Goal: Transaction & Acquisition: Obtain resource

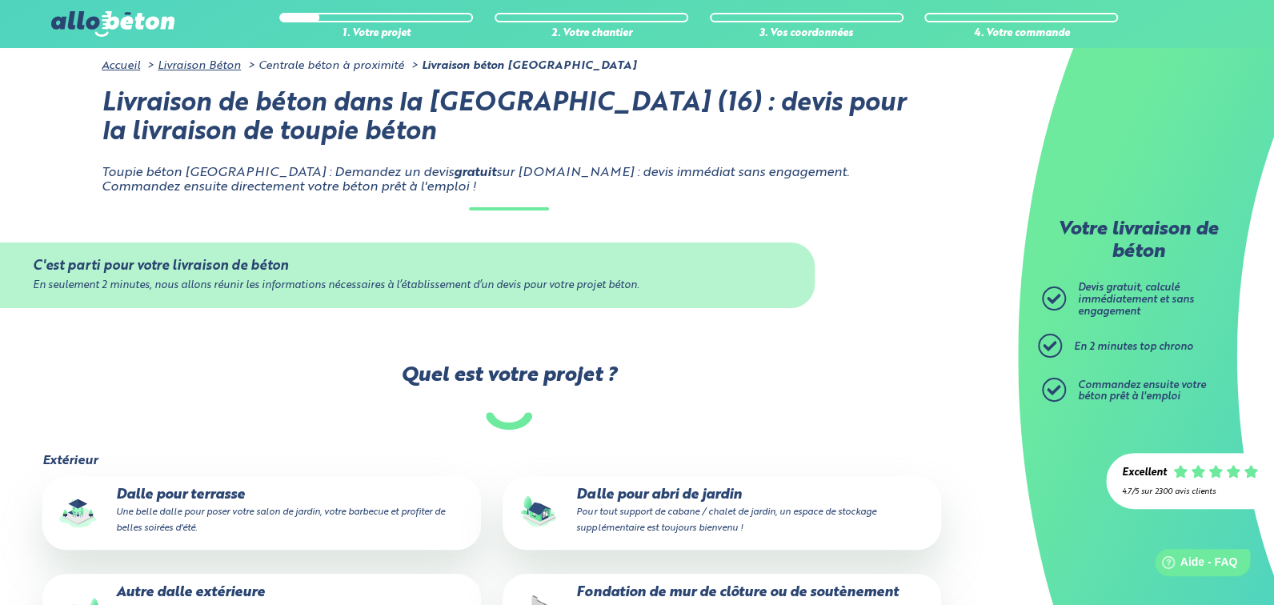
click at [78, 21] on img at bounding box center [112, 24] width 123 height 26
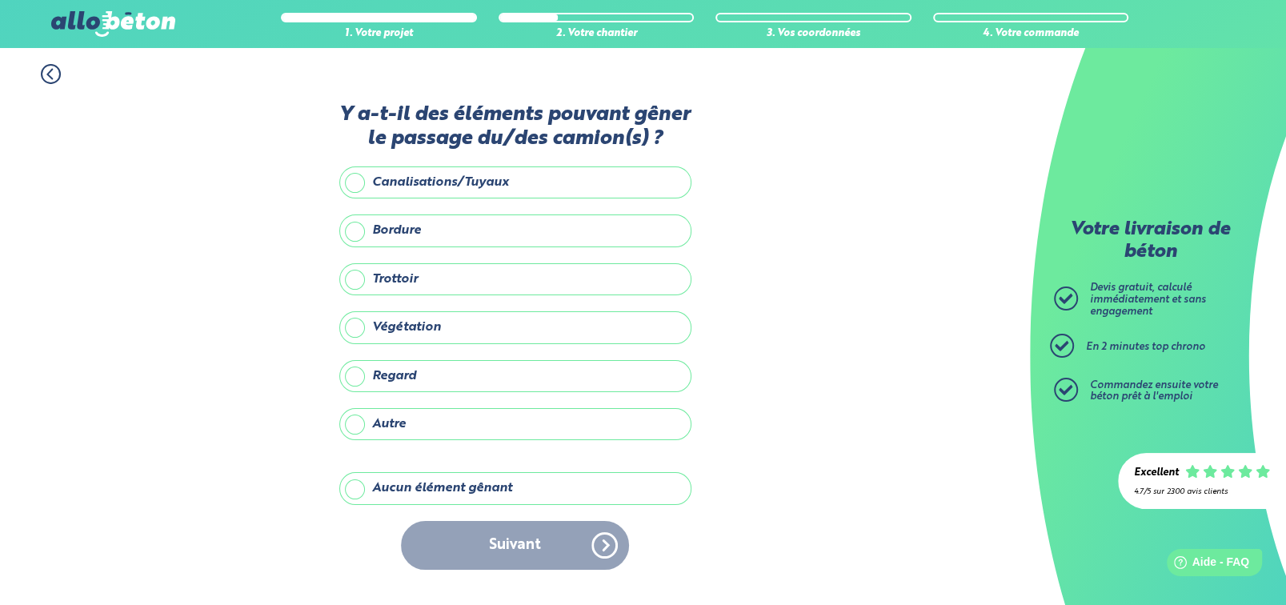
click at [352, 486] on label "Aucun élément gênant" at bounding box center [515, 488] width 352 height 32
click at [0, 0] on input "Aucun élément gênant" at bounding box center [0, 0] width 0 height 0
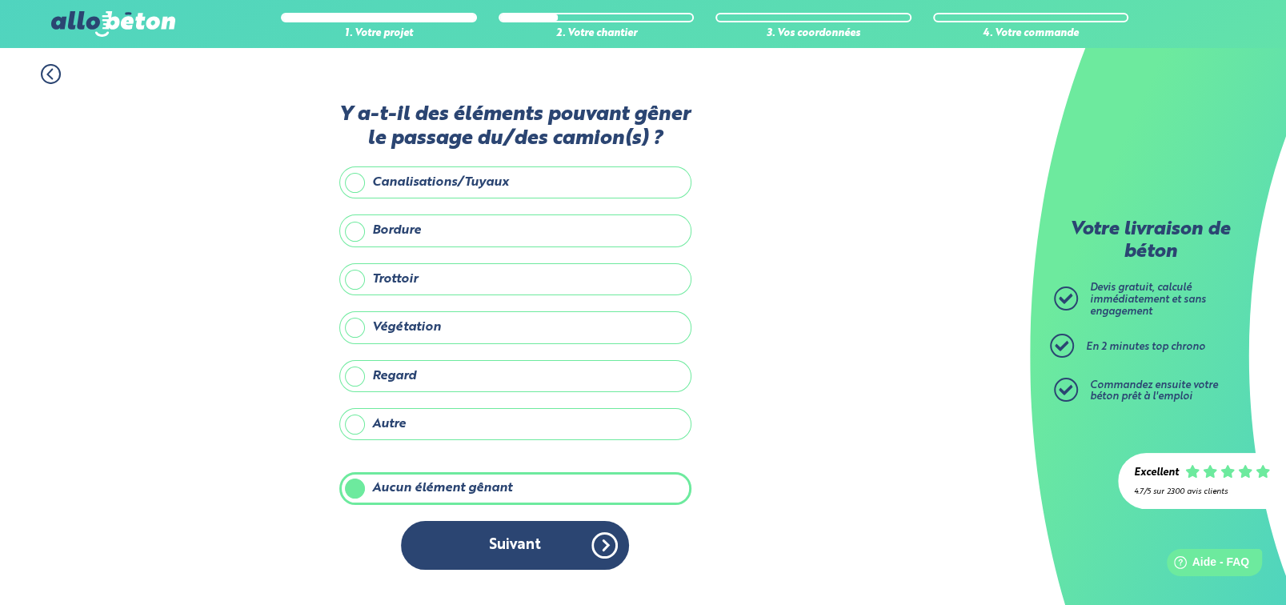
click at [357, 487] on label "Aucun élément gênant" at bounding box center [515, 488] width 352 height 32
click at [0, 0] on input "Aucun élément gênant" at bounding box center [0, 0] width 0 height 0
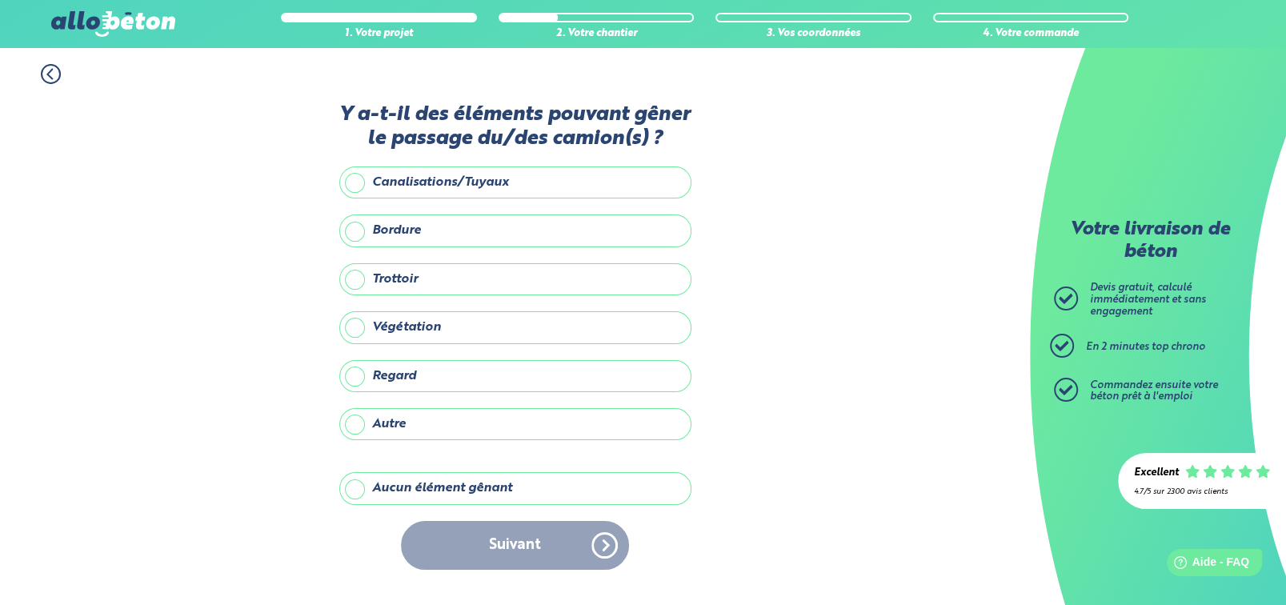
click at [355, 431] on label "Autre" at bounding box center [515, 424] width 352 height 32
click at [0, 0] on input "Autre" at bounding box center [0, 0] width 0 height 0
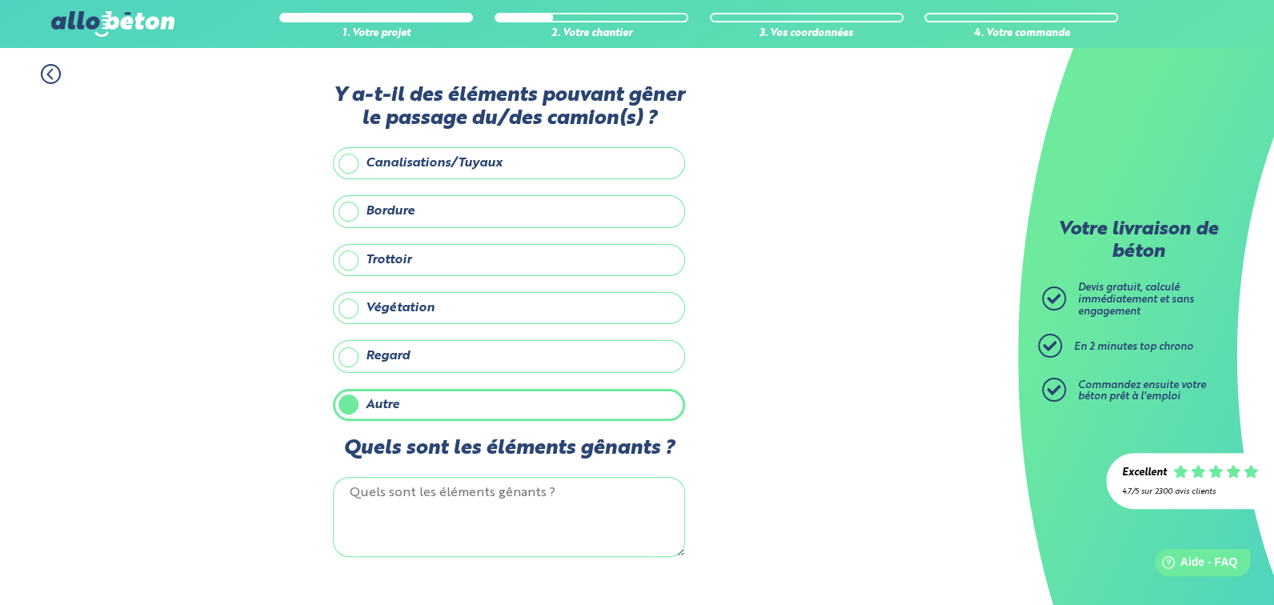
click at [343, 494] on textarea "Quels sont les éléments gênants ?" at bounding box center [509, 517] width 352 height 80
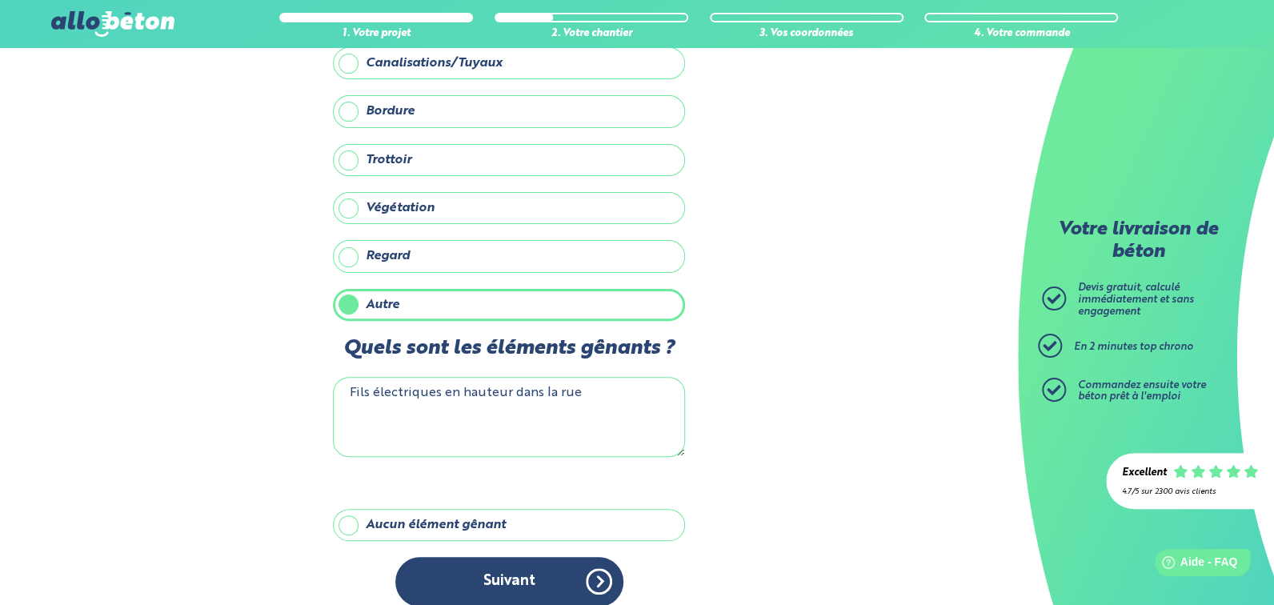
scroll to position [111, 0]
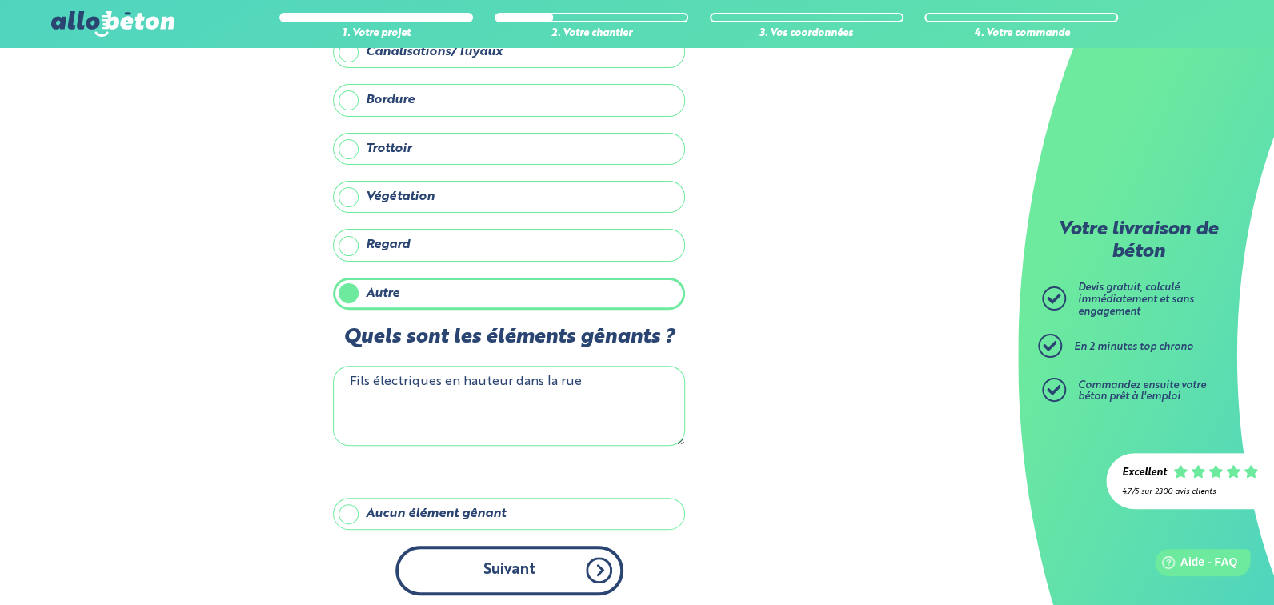
type textarea "Fils électriques en hauteur dans la rue"
click at [531, 571] on button "Suivant" at bounding box center [509, 570] width 228 height 49
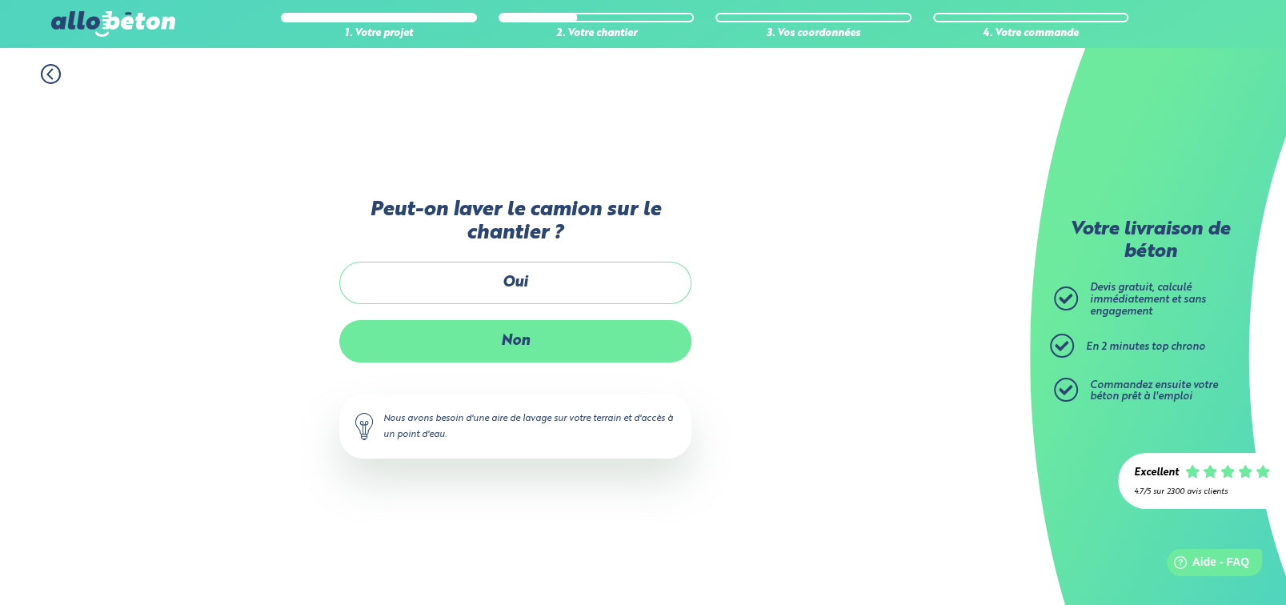
click at [517, 344] on label "Non" at bounding box center [515, 341] width 352 height 42
click at [0, 0] on input "Non" at bounding box center [0, 0] width 0 height 0
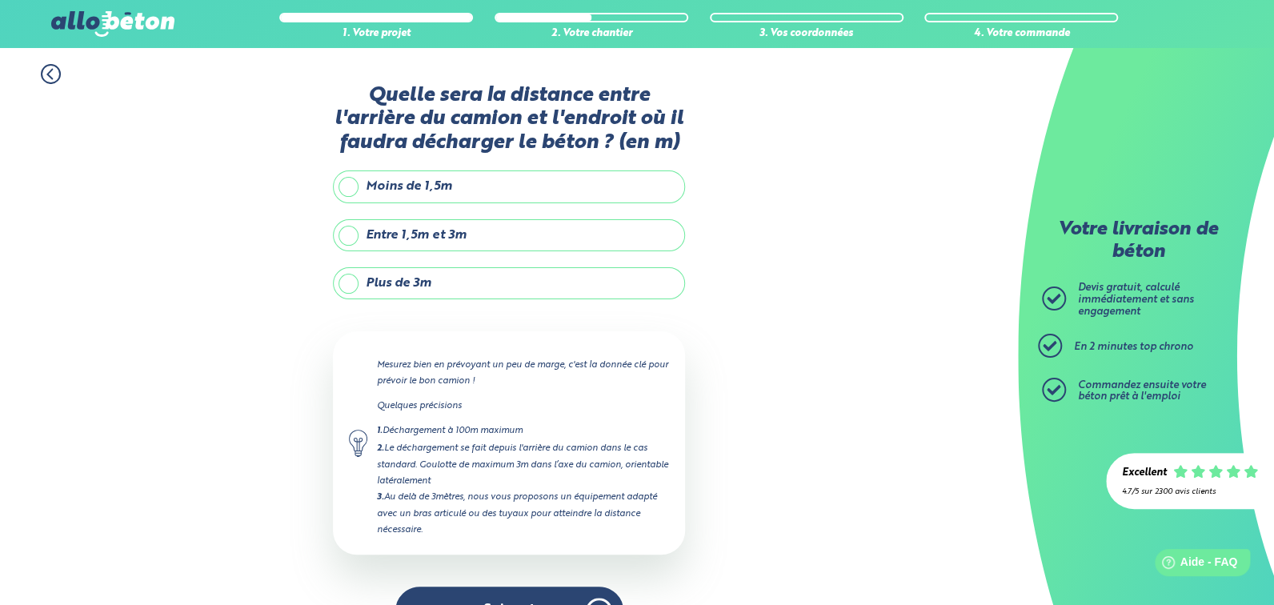
click at [349, 188] on label "Moins de 1,5m" at bounding box center [509, 186] width 352 height 32
click at [0, 0] on input "Moins de 1,5m" at bounding box center [0, 0] width 0 height 0
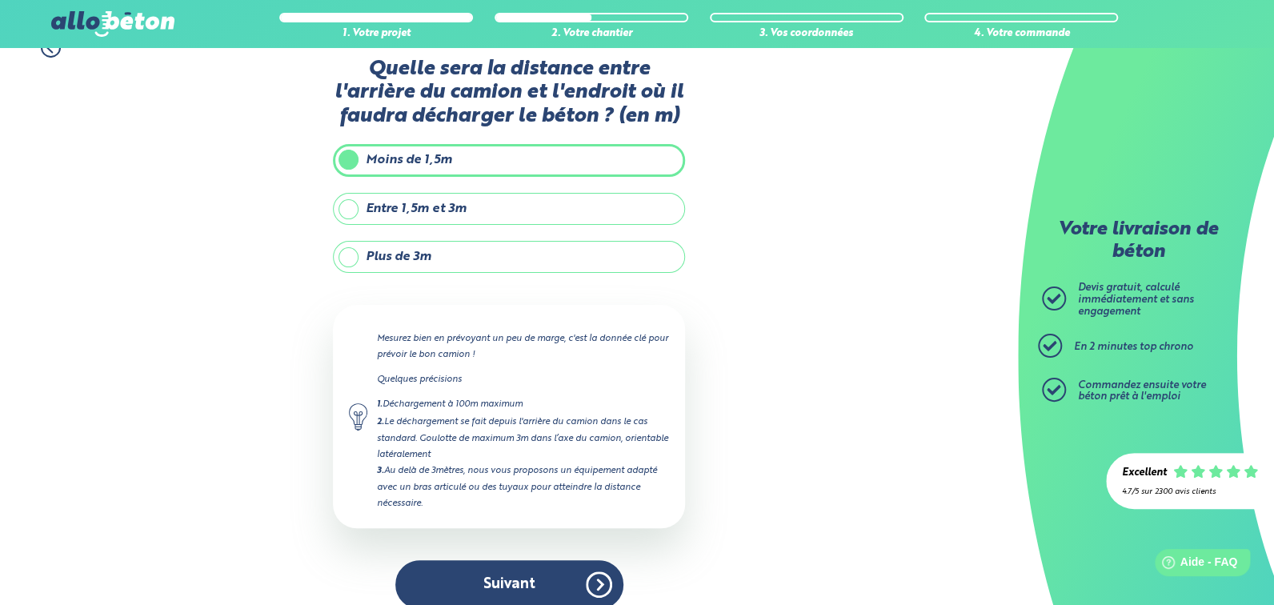
scroll to position [41, 0]
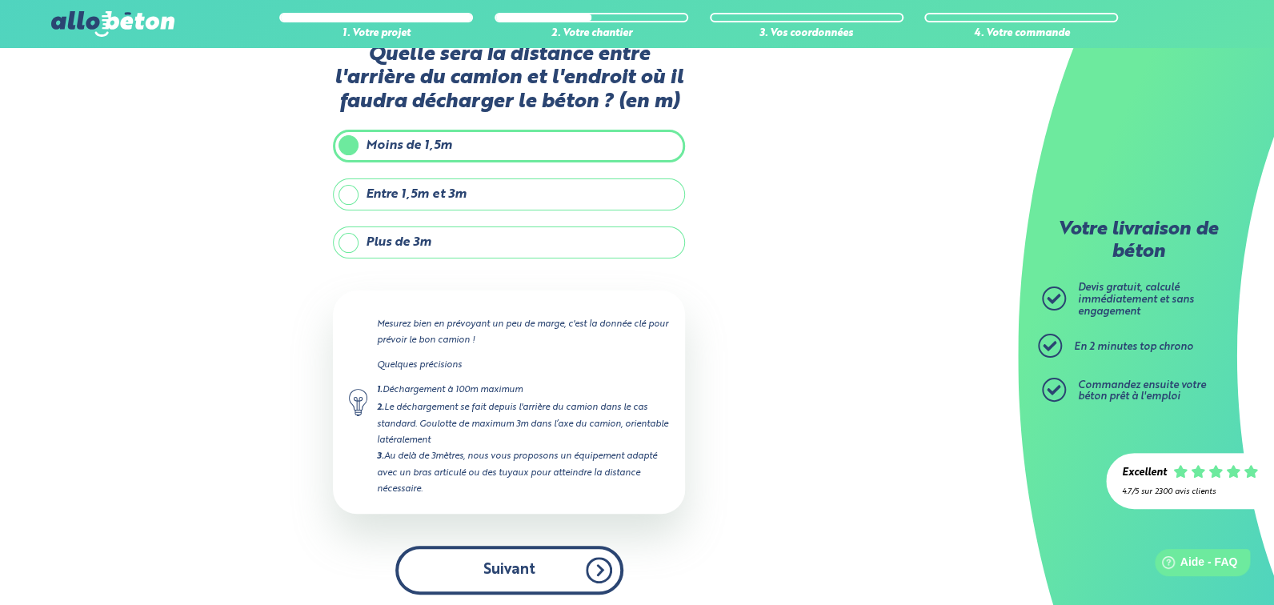
click at [527, 570] on button "Suivant" at bounding box center [509, 570] width 228 height 49
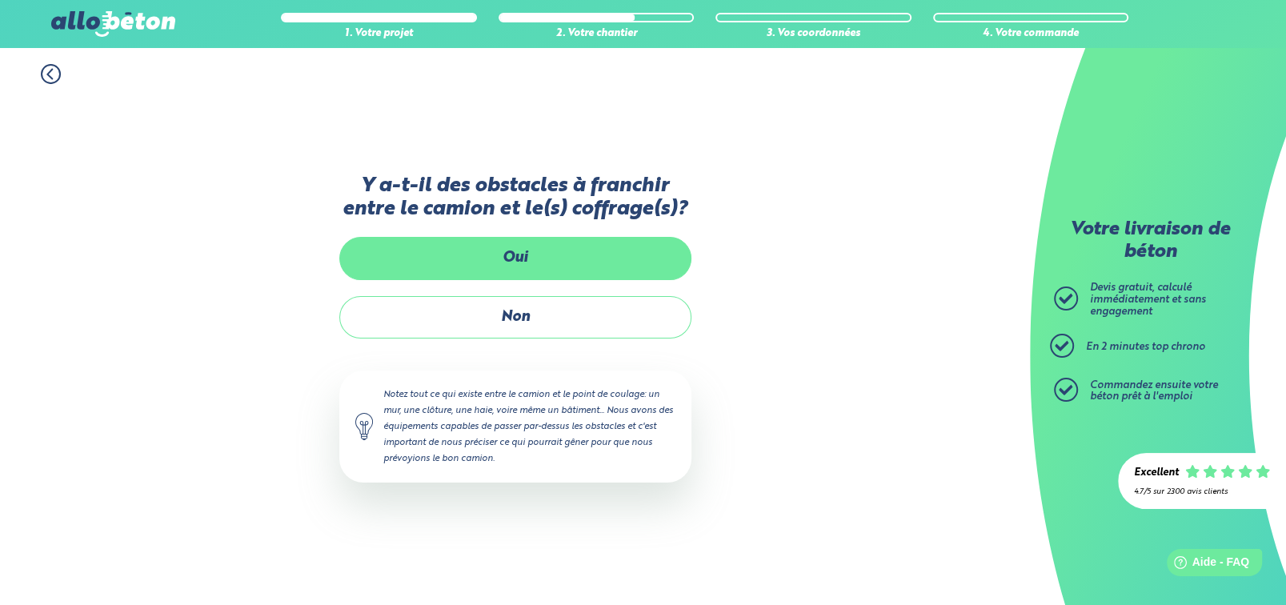
click at [506, 261] on label "Oui" at bounding box center [515, 258] width 352 height 42
click at [0, 0] on input "Oui" at bounding box center [0, 0] width 0 height 0
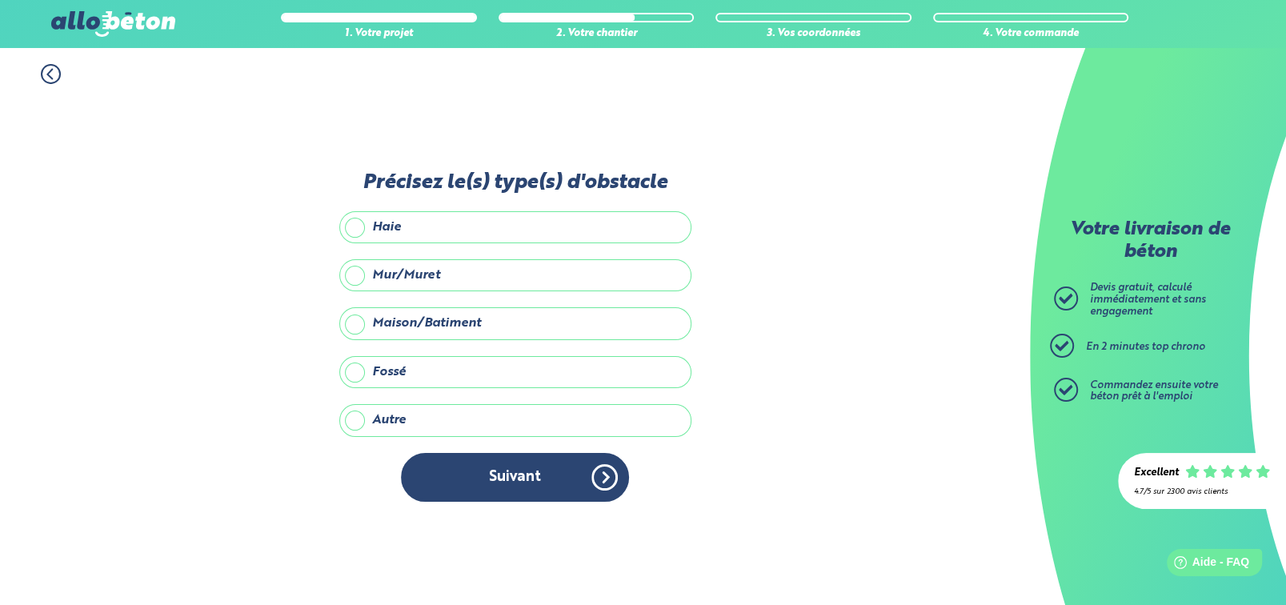
click at [354, 420] on label "Autre" at bounding box center [515, 420] width 352 height 32
click at [0, 0] on input "Autre" at bounding box center [0, 0] width 0 height 0
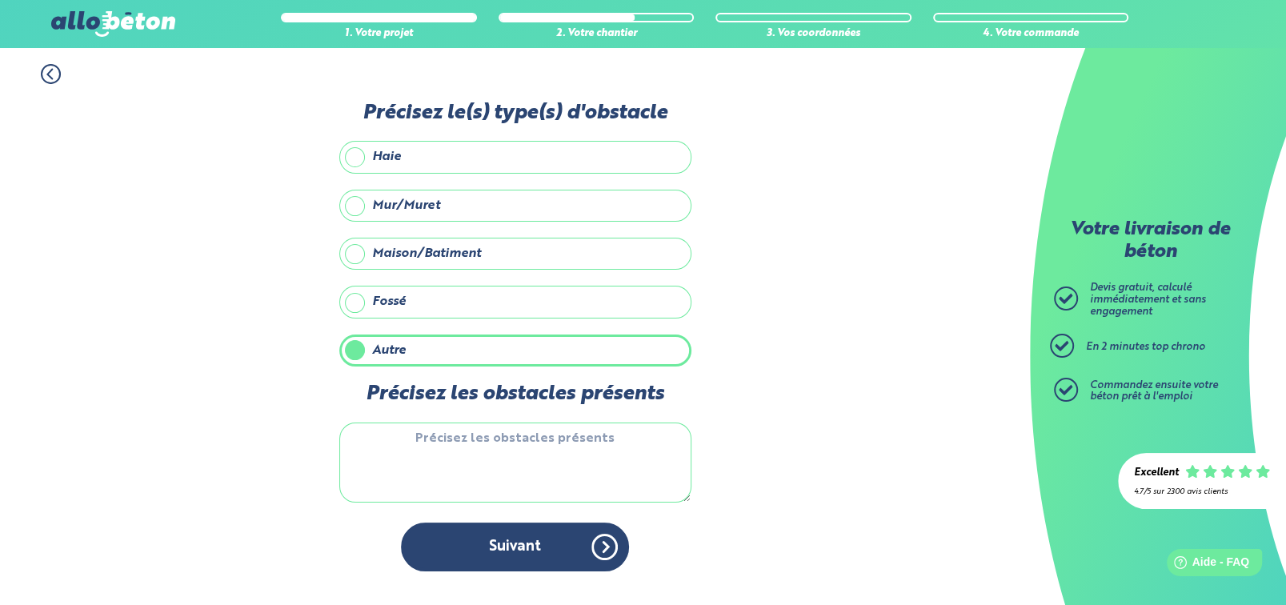
click at [361, 440] on textarea "Précisez les obstacles présents" at bounding box center [515, 462] width 352 height 80
click at [355, 438] on textarea "Coulage si possible par la fenêtre sinon il faut passer par la pièce mitoyenne" at bounding box center [515, 462] width 352 height 80
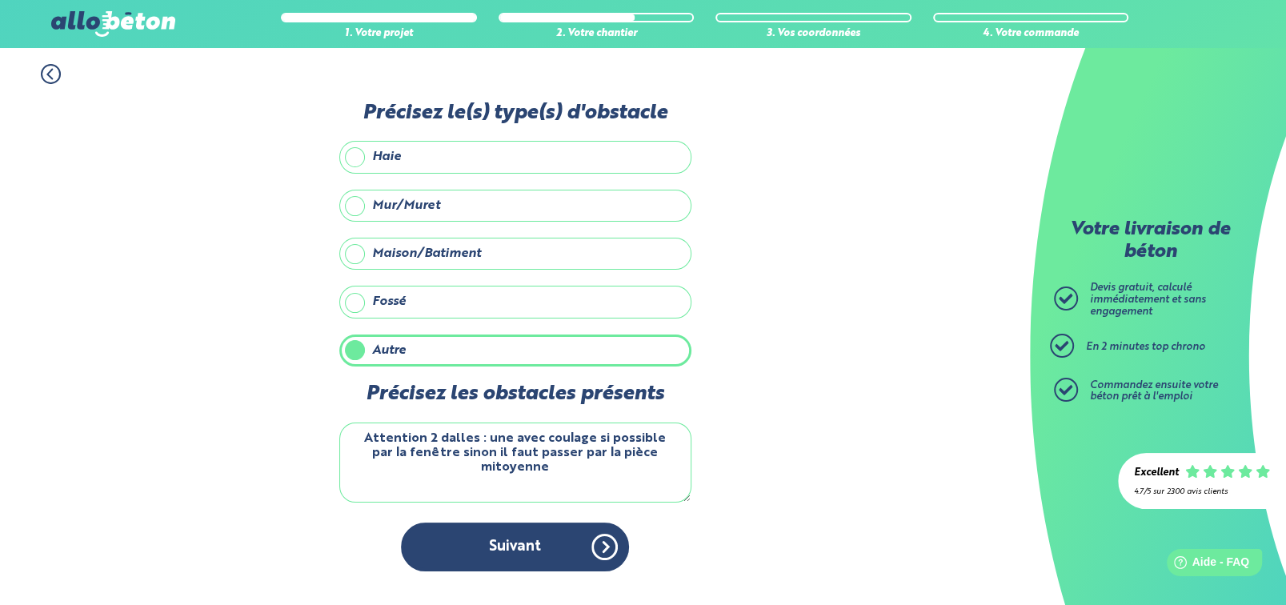
click at [673, 453] on textarea "Attention 2 dalles : une avec coulage si possible par la fenêtre sinon il faut …" at bounding box center [515, 462] width 352 height 80
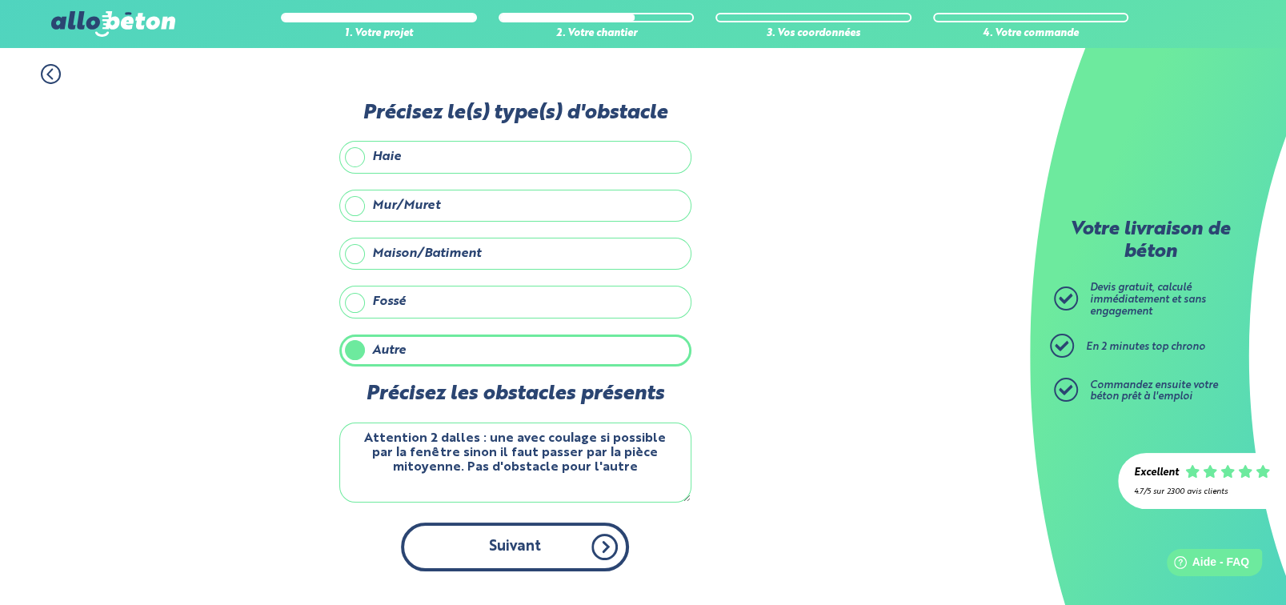
type textarea "Attention 2 dalles : une avec coulage si possible par la fenêtre sinon il faut …"
click at [536, 546] on button "Suivant" at bounding box center [515, 546] width 228 height 49
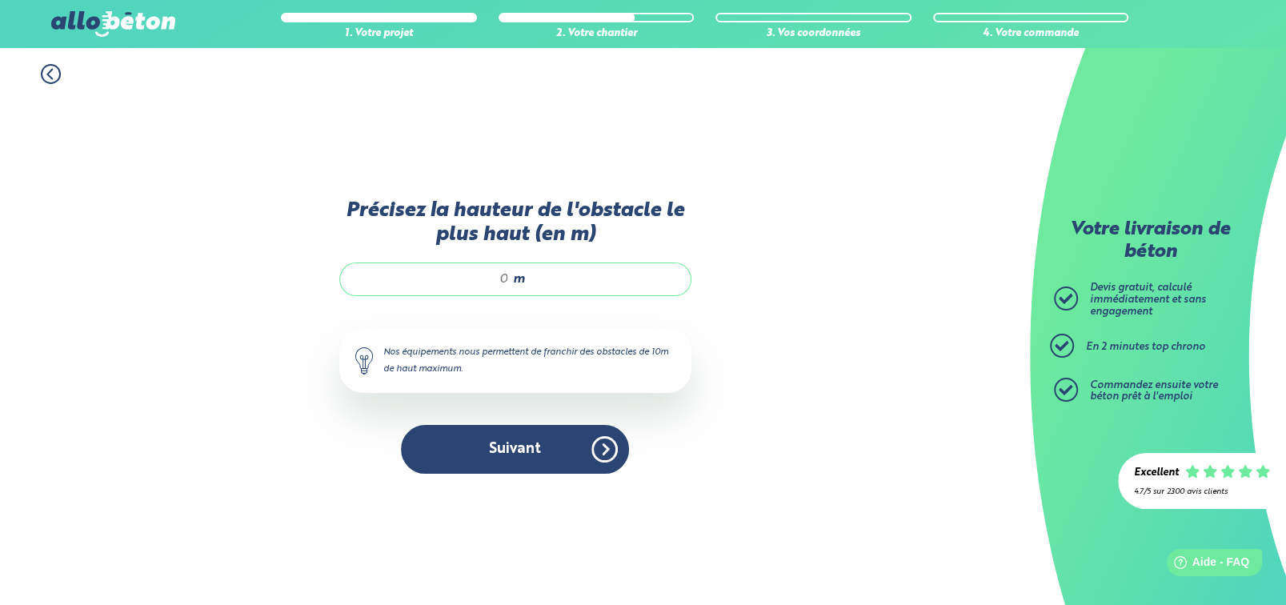
click at [498, 279] on input "Précisez la hauteur de l'obstacle le plus haut (en m)" at bounding box center [432, 279] width 153 height 16
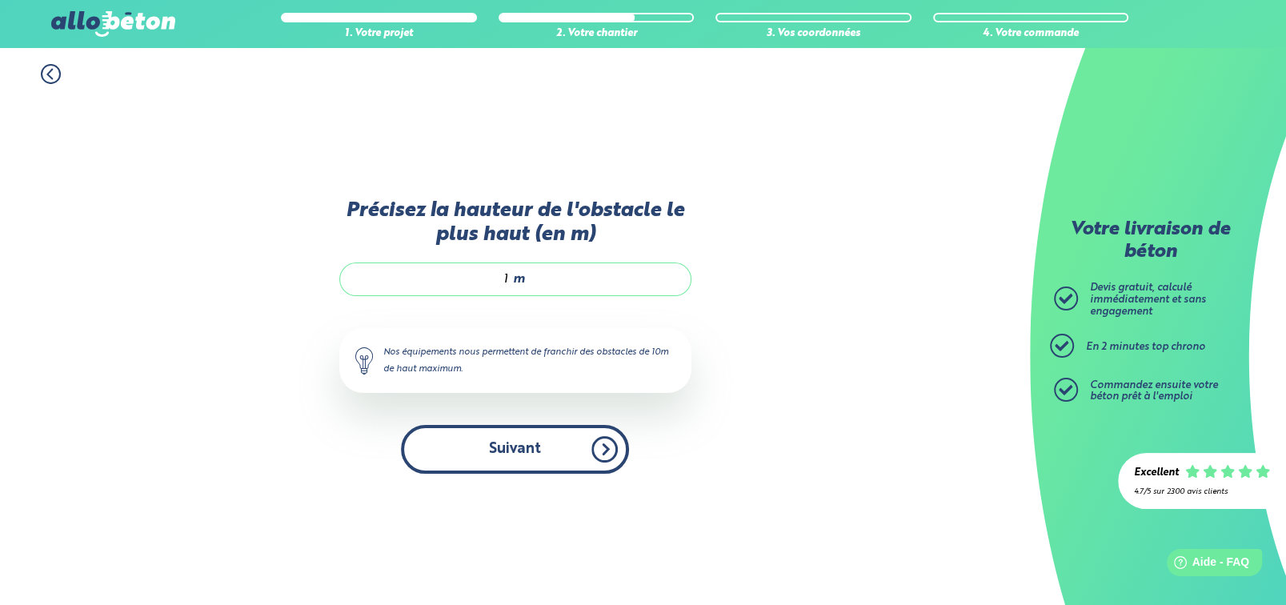
type input "1"
click at [510, 451] on button "Suivant" at bounding box center [515, 449] width 228 height 49
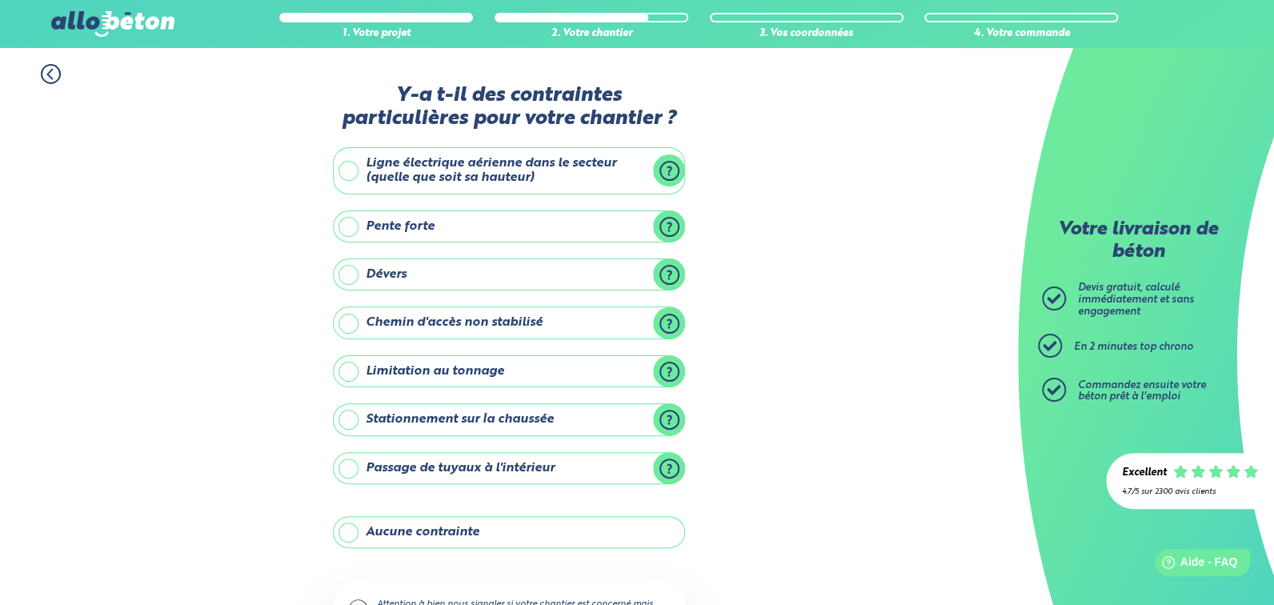
click at [349, 166] on label "Ligne électrique aérienne dans le secteur (quelle que soit sa hauteur)" at bounding box center [509, 170] width 352 height 47
click at [0, 0] on input "Ligne électrique aérienne dans le secteur (quelle que soit sa hauteur)" at bounding box center [0, 0] width 0 height 0
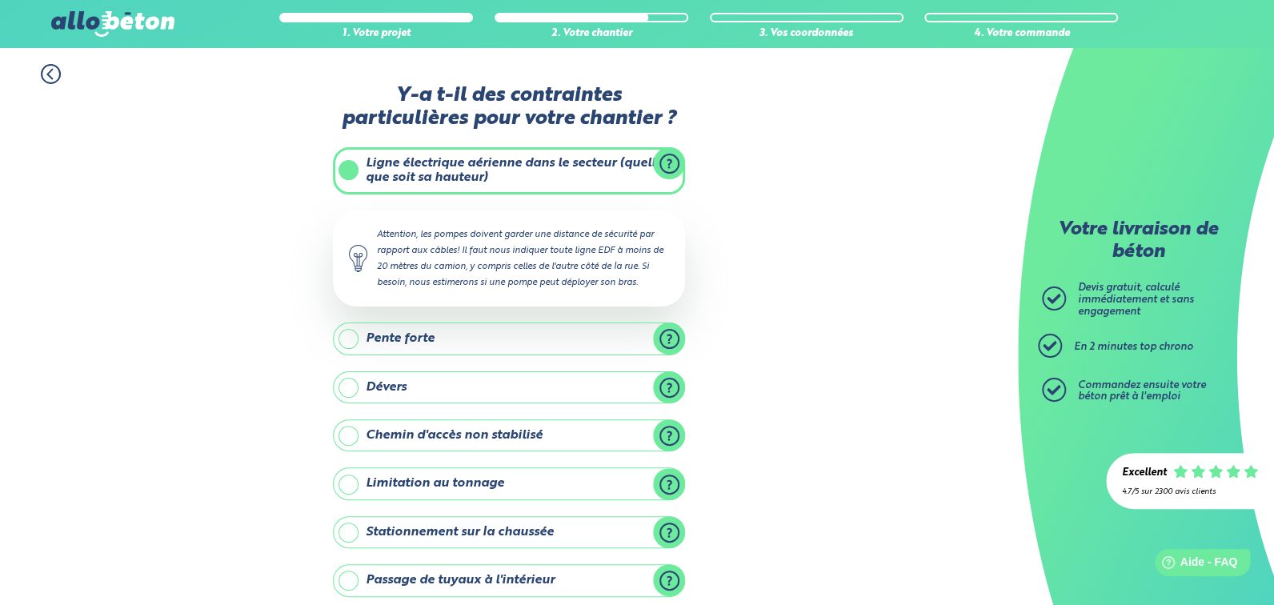
click at [762, 286] on div "1. Votre projet 2. Votre chantier 3. Vos coordonnées 4. Votre commande Y-a t-il…" at bounding box center [509, 451] width 1018 height 806
click at [348, 434] on label "Chemin d'accès non stabilisé" at bounding box center [509, 435] width 352 height 32
click at [0, 0] on input "Chemin d'accès non stabilisé" at bounding box center [0, 0] width 0 height 0
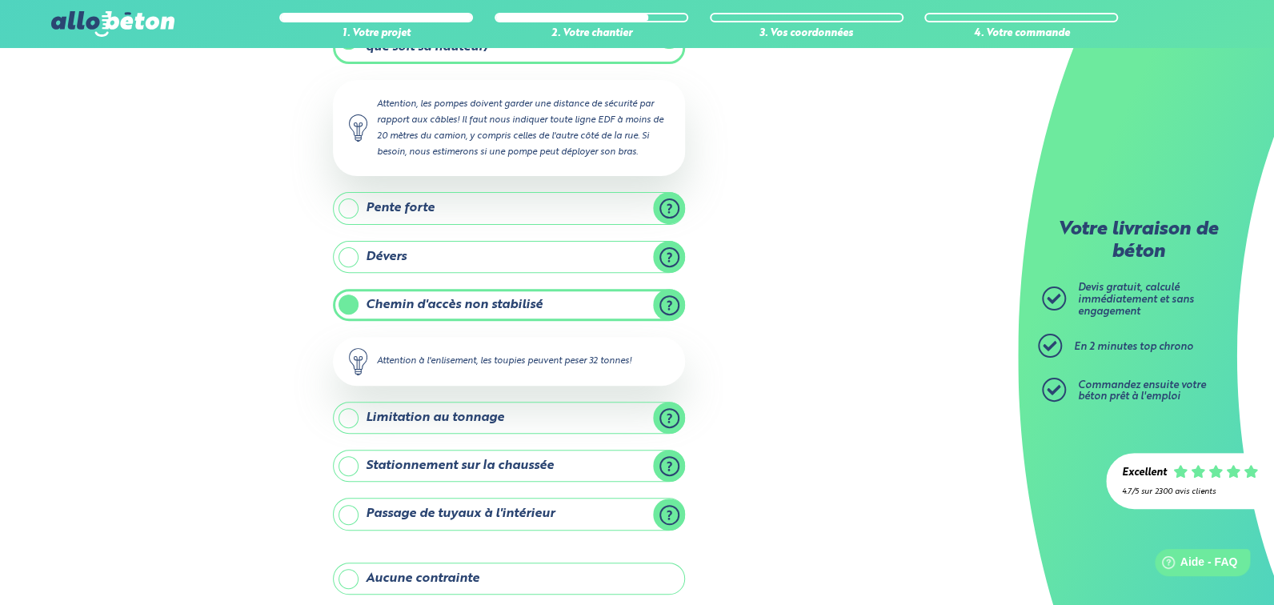
scroll to position [159, 0]
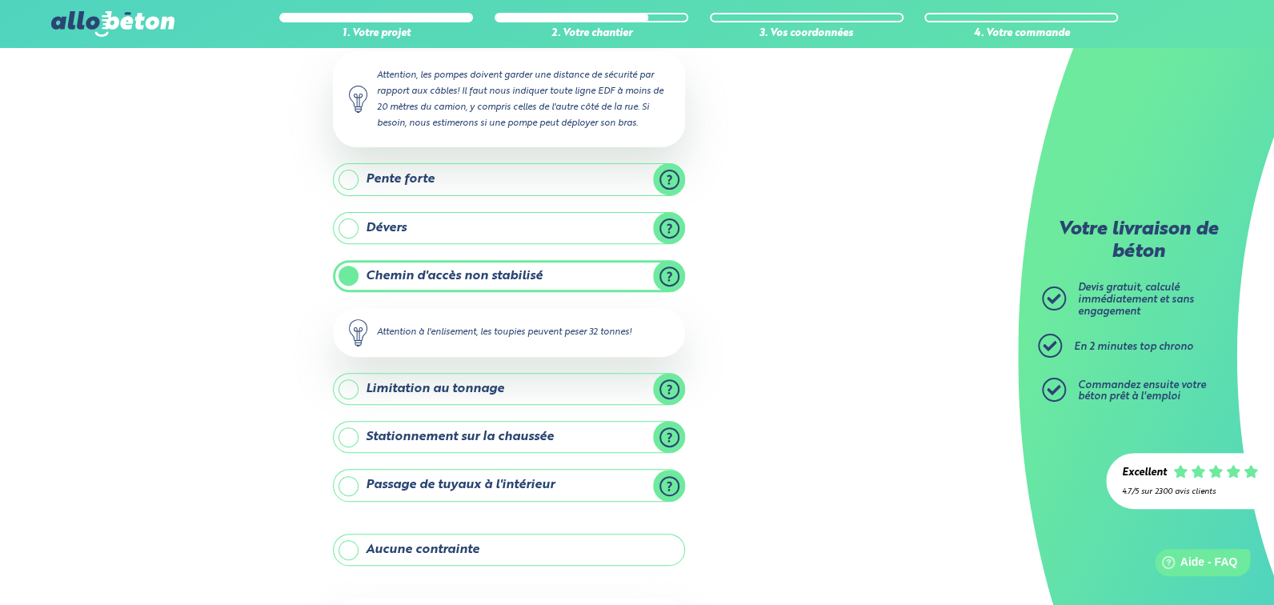
click at [342, 434] on label "Stationnement sur la chaussée" at bounding box center [509, 437] width 352 height 32
click at [0, 0] on input "Stationnement sur la chaussée" at bounding box center [0, 0] width 0 height 0
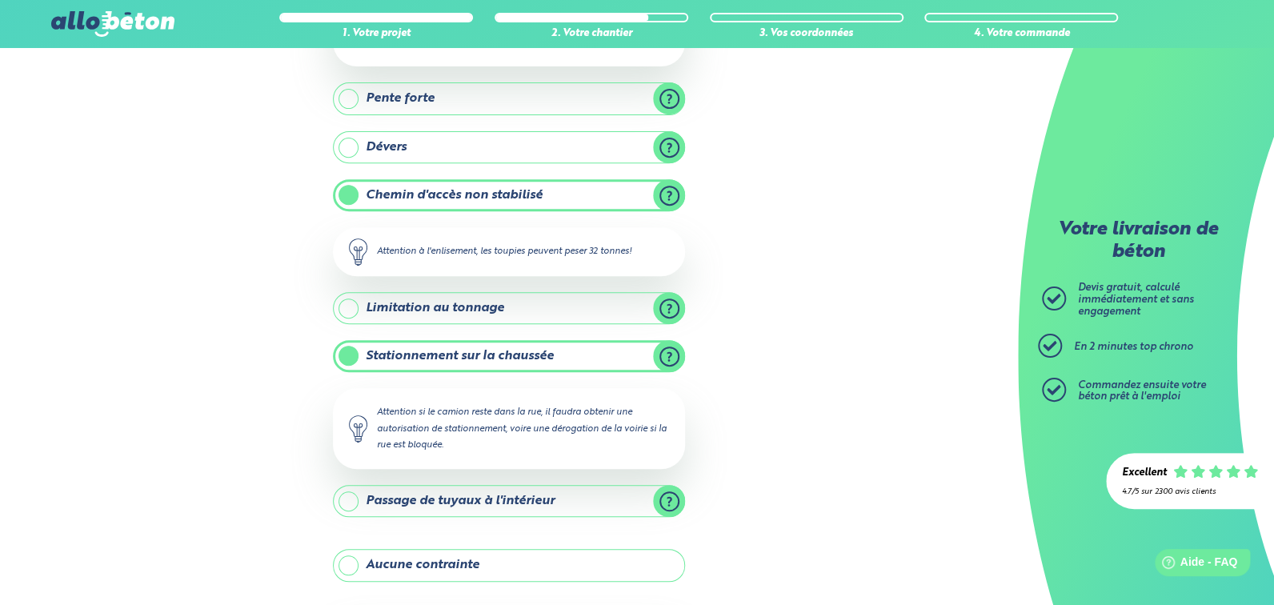
scroll to position [319, 0]
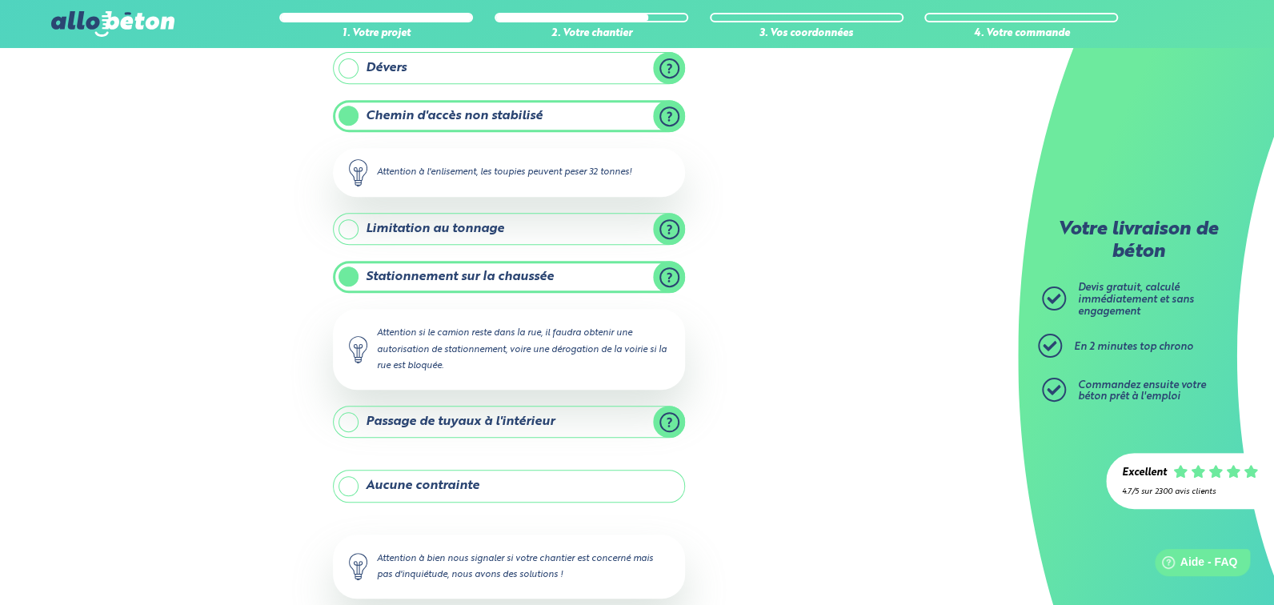
click at [666, 420] on label "Passage de tuyaux à l'intérieur" at bounding box center [509, 422] width 352 height 32
click at [0, 0] on input "Passage de tuyaux à l'intérieur" at bounding box center [0, 0] width 0 height 0
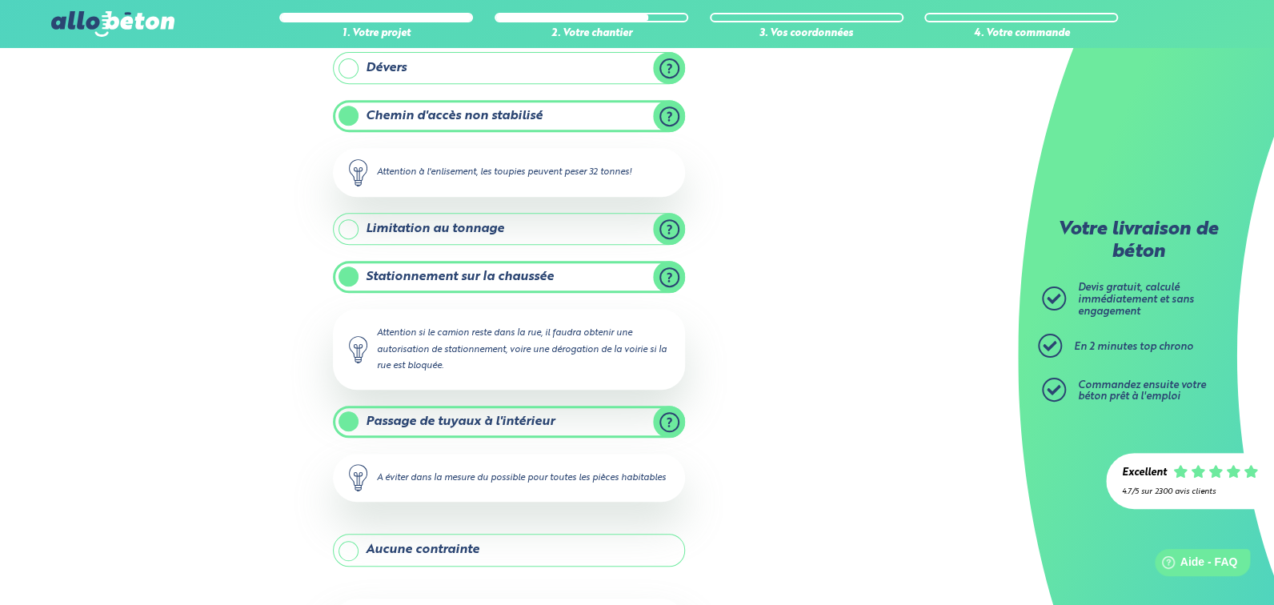
click at [666, 420] on label "Passage de tuyaux à l'intérieur" at bounding box center [509, 422] width 352 height 32
click at [0, 0] on input "Passage de tuyaux à l'intérieur" at bounding box center [0, 0] width 0 height 0
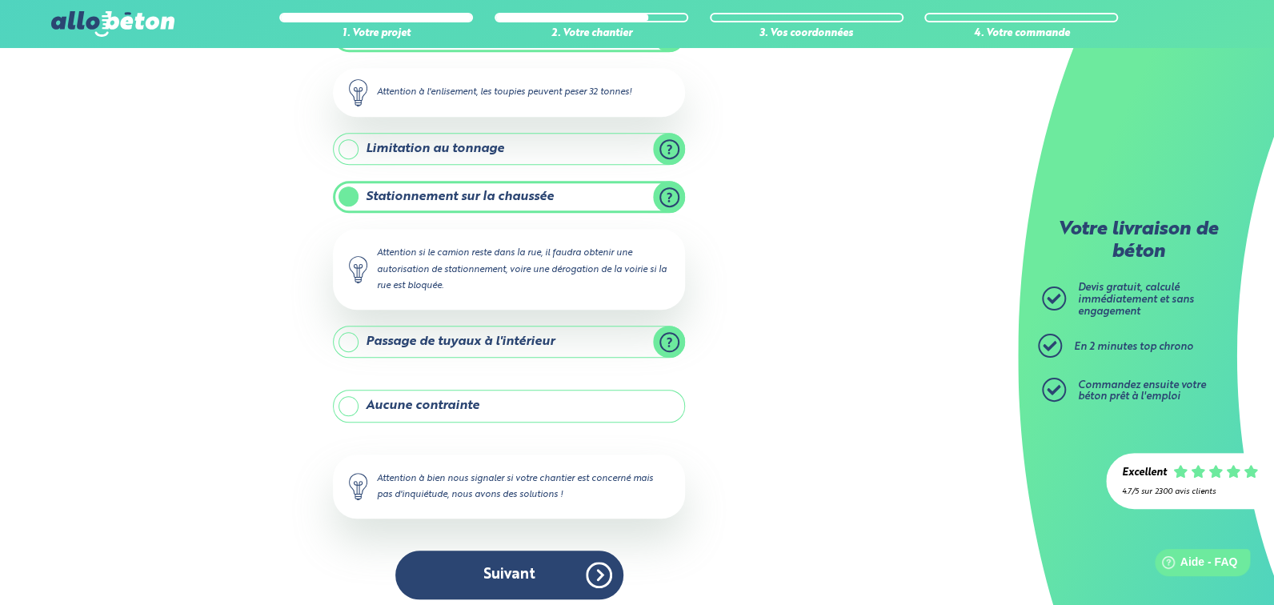
scroll to position [404, 0]
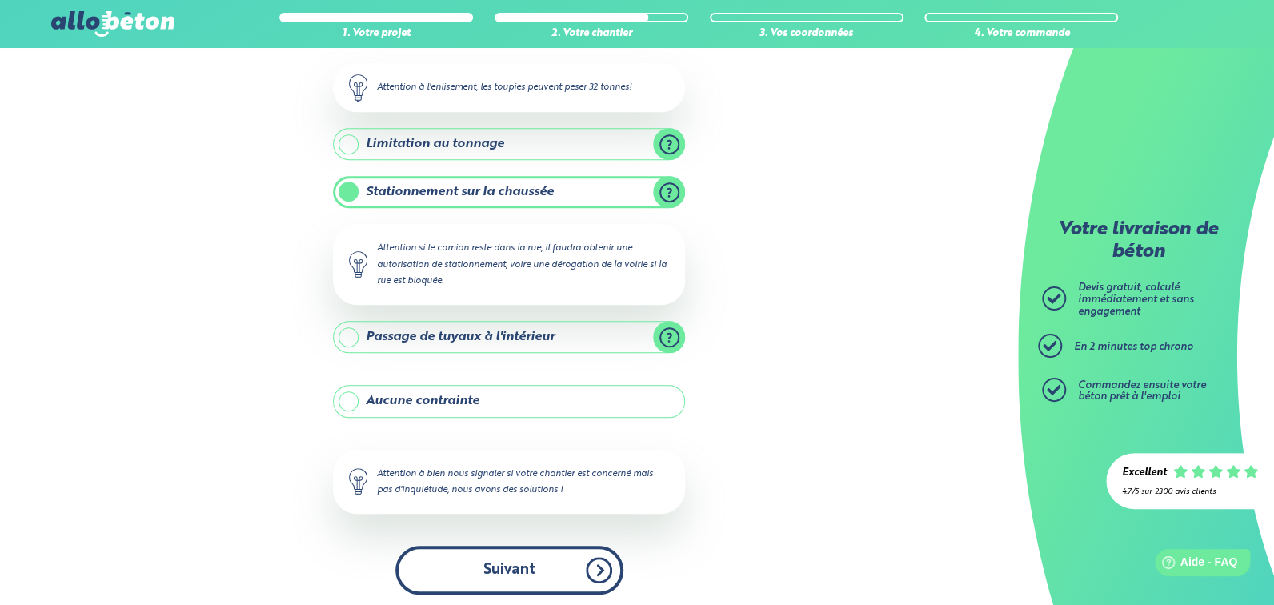
click at [522, 570] on button "Suivant" at bounding box center [509, 570] width 228 height 49
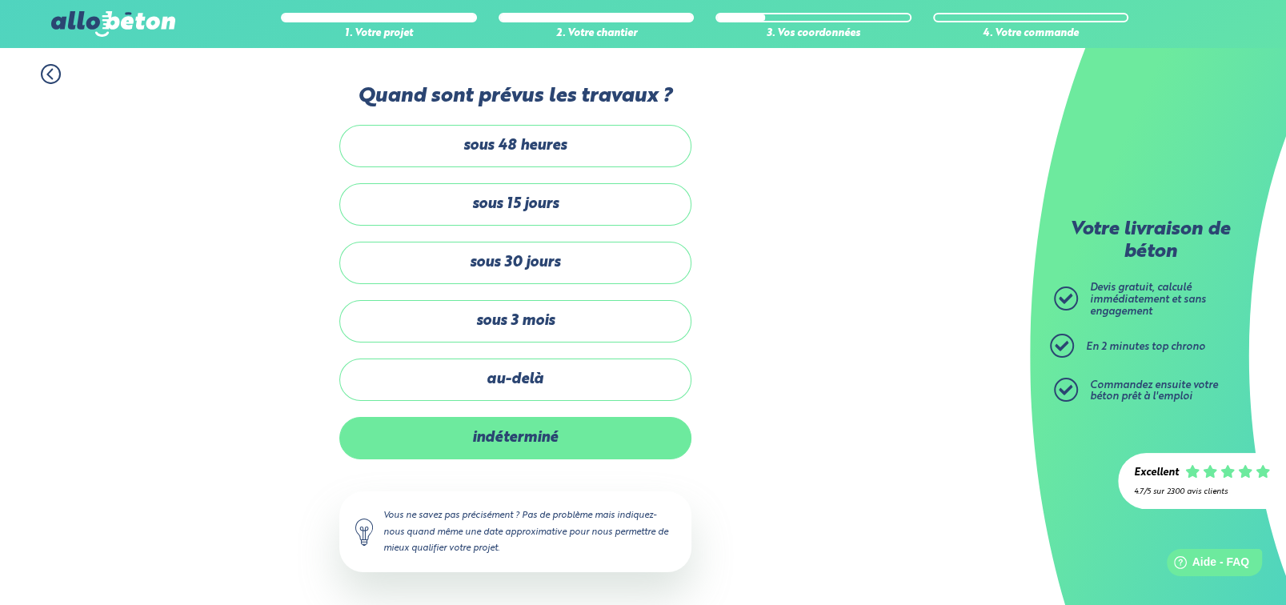
click at [514, 439] on label "indéterminé" at bounding box center [515, 438] width 352 height 42
click at [0, 0] on input "indéterminé" at bounding box center [0, 0] width 0 height 0
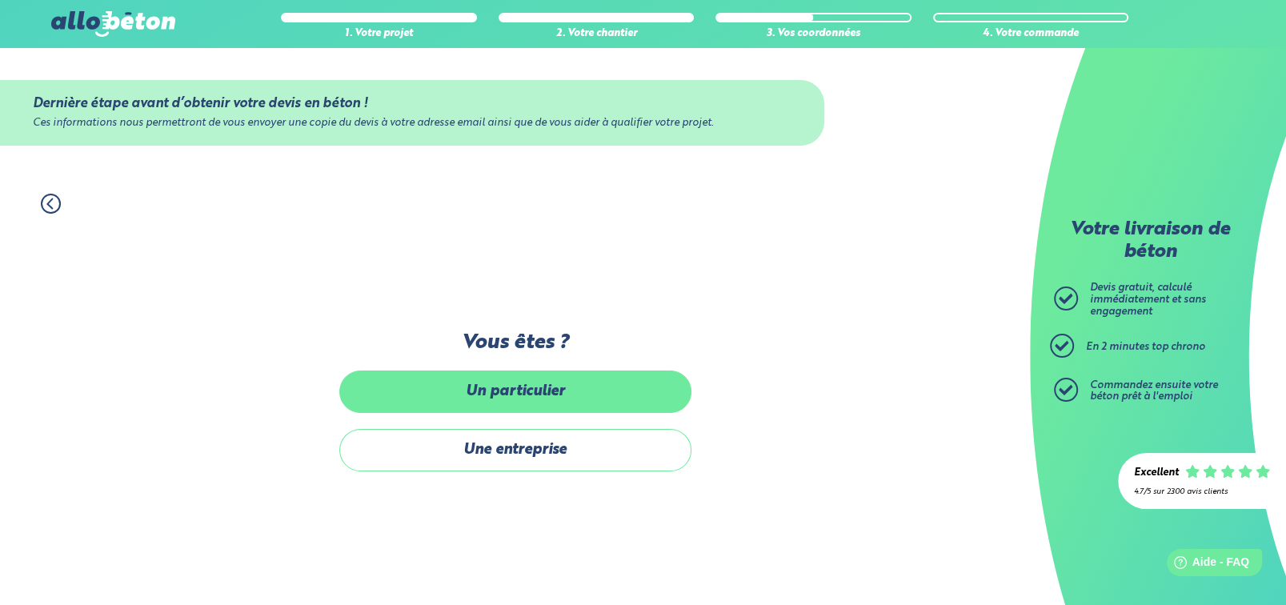
click at [524, 393] on label "Un particulier" at bounding box center [515, 391] width 352 height 42
click at [0, 0] on input "Un particulier" at bounding box center [0, 0] width 0 height 0
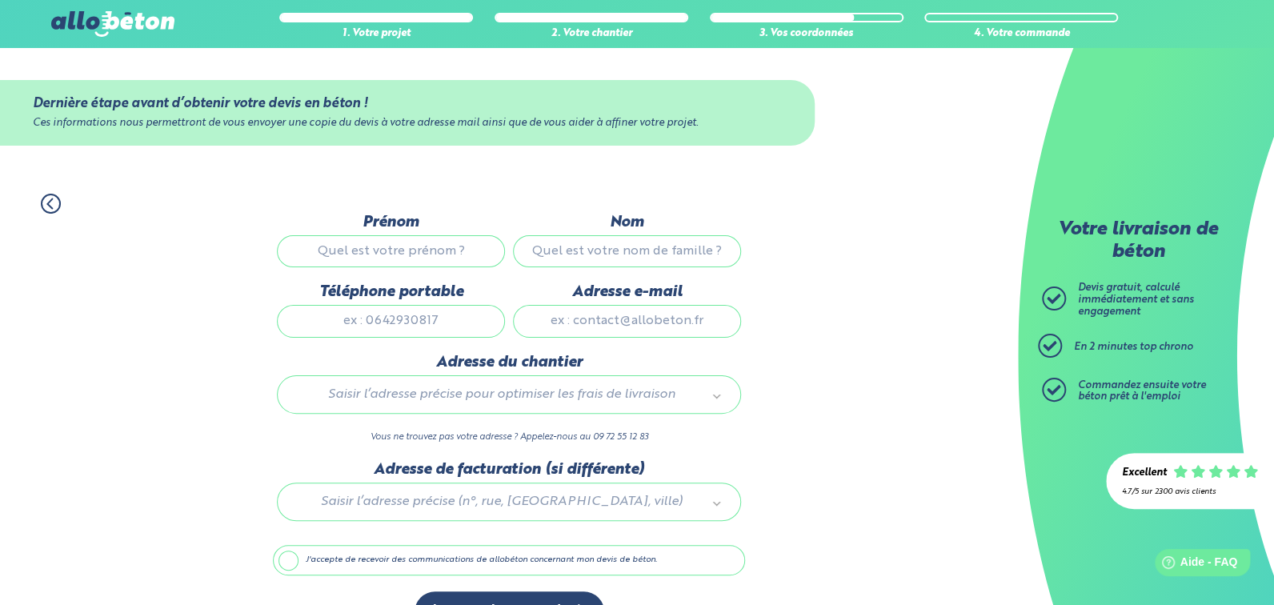
click at [398, 254] on input "Prénom" at bounding box center [391, 251] width 228 height 32
type input "[PERSON_NAME]"
type input "Docquier"
type input "0662888294"
type input "[PERSON_NAME][EMAIL_ADDRESS][DOMAIN_NAME]"
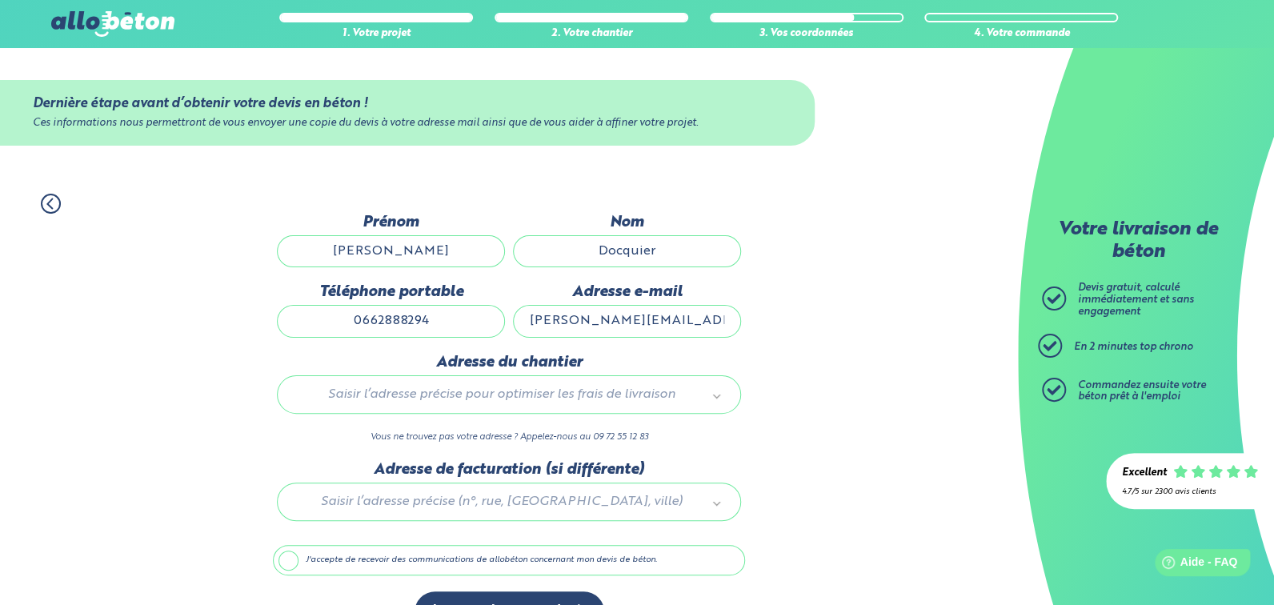
type input "[STREET_ADDRESS]"
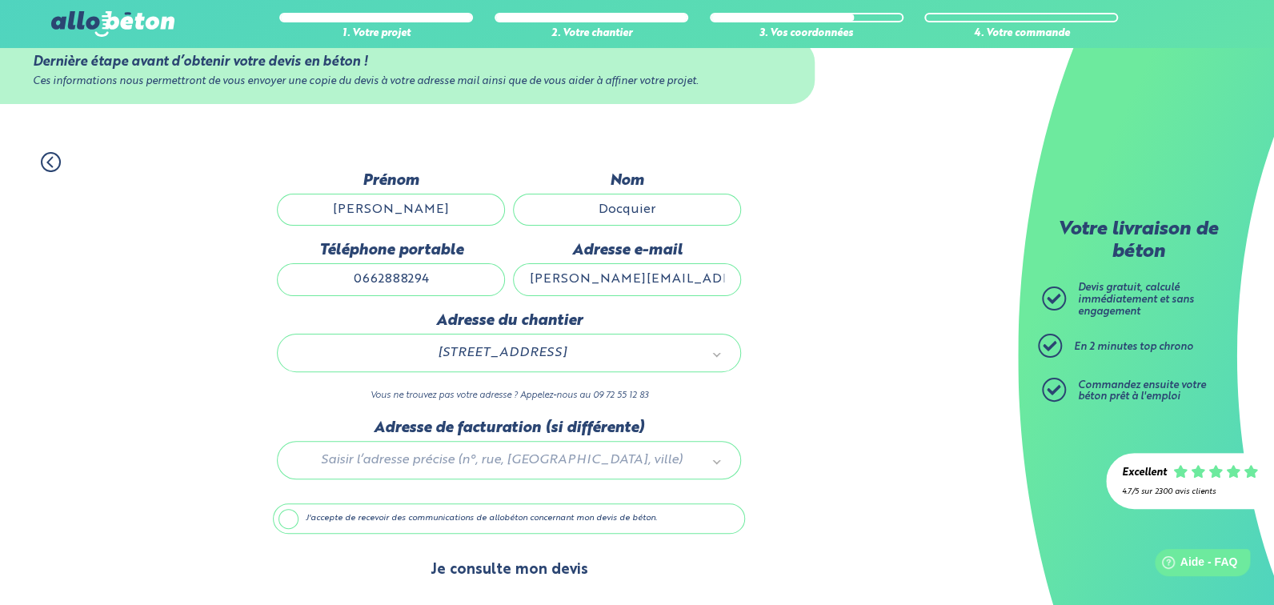
click at [513, 572] on button "Je consulte mon devis" at bounding box center [509, 570] width 190 height 41
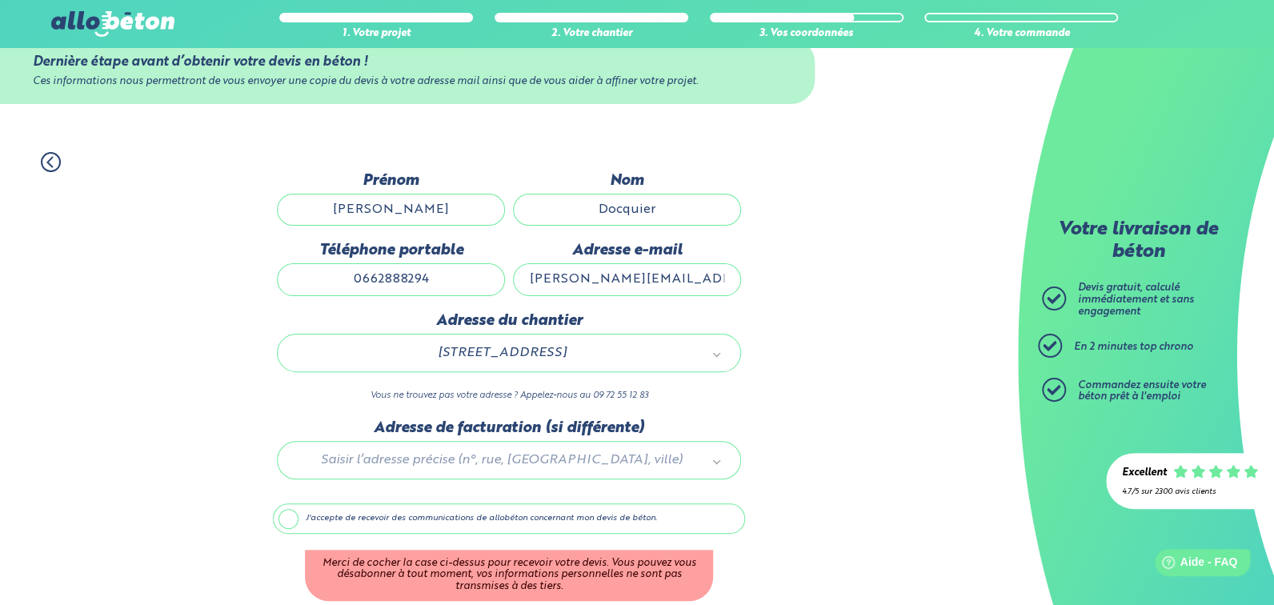
click at [287, 517] on label "J'accepte de recevoir des communications de allobéton concernant mon devis de b…" at bounding box center [509, 518] width 472 height 30
click at [0, 0] on input "J'accepte de recevoir des communications de allobéton concernant mon devis de b…" at bounding box center [0, 0] width 0 height 0
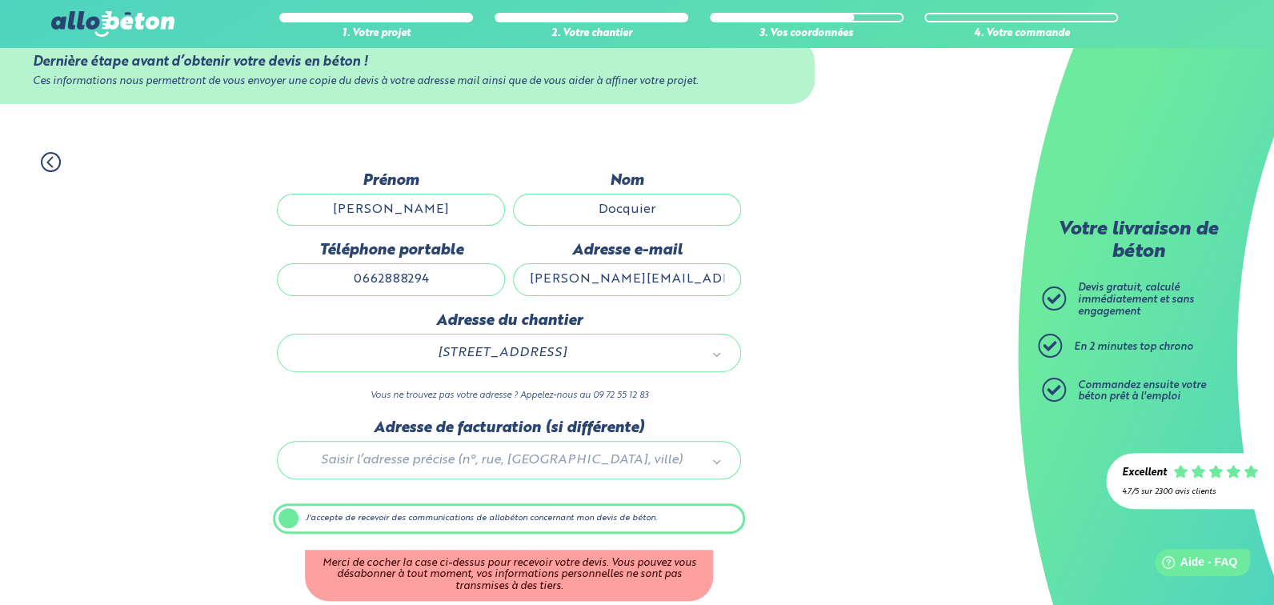
scroll to position [41, 0]
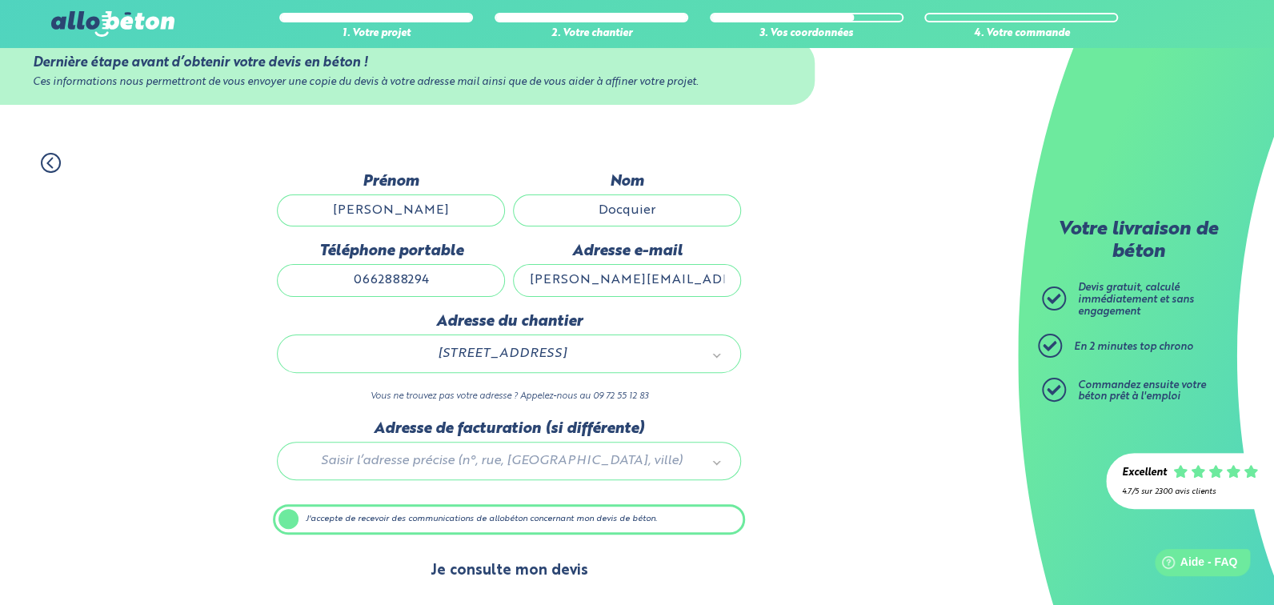
click at [486, 576] on button "Je consulte mon devis" at bounding box center [509, 570] width 190 height 41
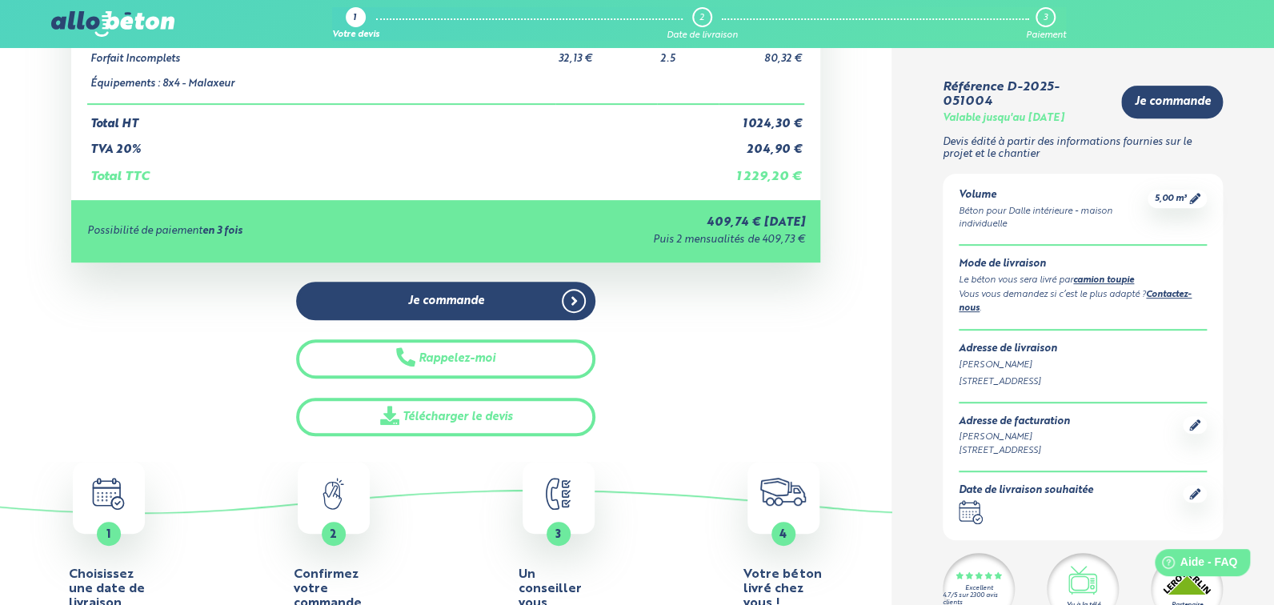
scroll to position [319, 0]
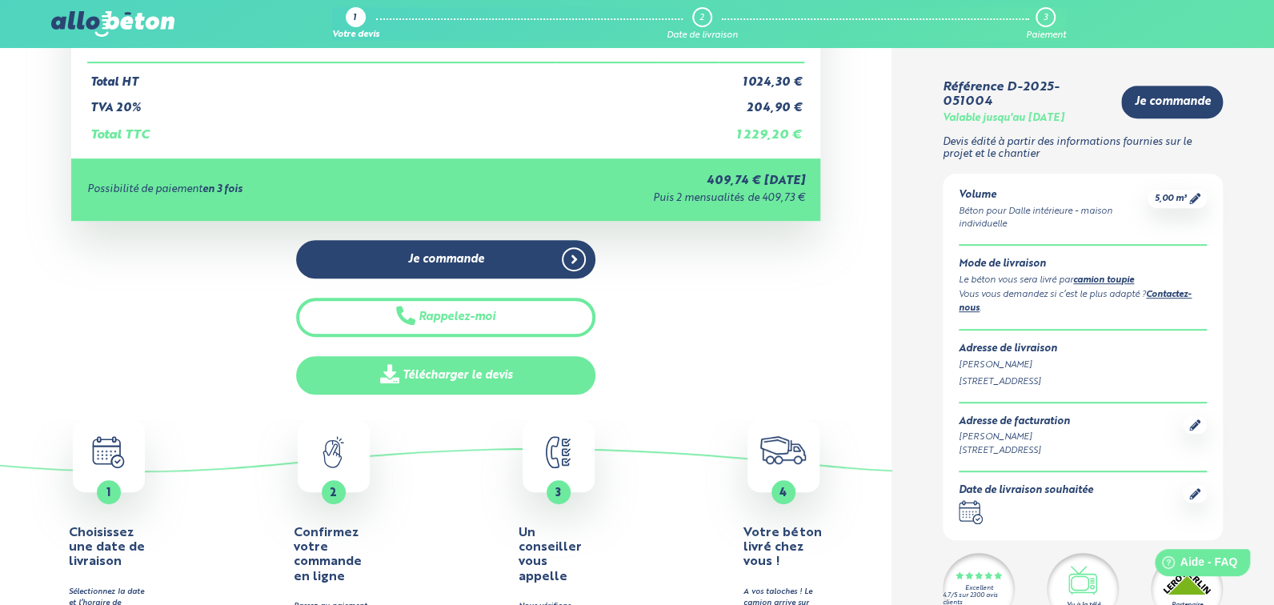
click at [455, 374] on link "Télécharger le devis" at bounding box center [445, 375] width 299 height 39
